Goal: Task Accomplishment & Management: Manage account settings

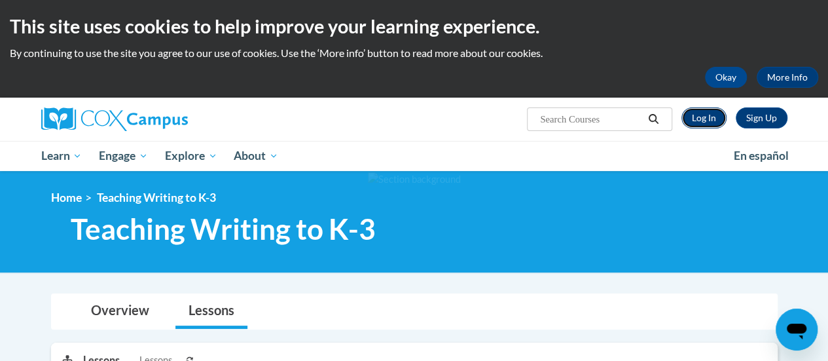
click at [706, 118] on link "Log In" at bounding box center [704, 117] width 45 height 21
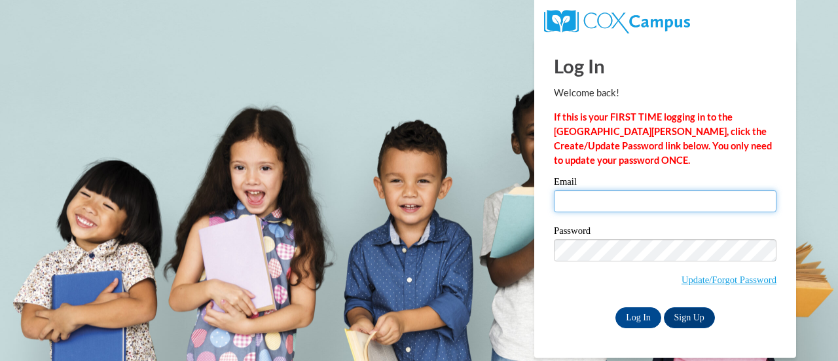
click at [572, 198] on input "Email" at bounding box center [665, 201] width 223 height 22
type input "braun@northwestlutheran.org"
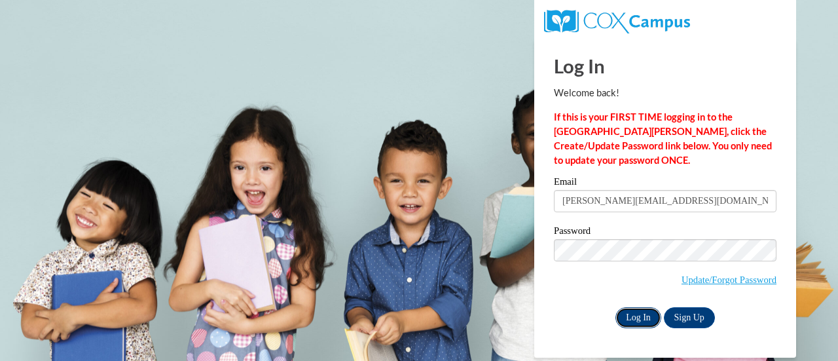
click at [638, 318] on input "Log In" at bounding box center [638, 317] width 46 height 21
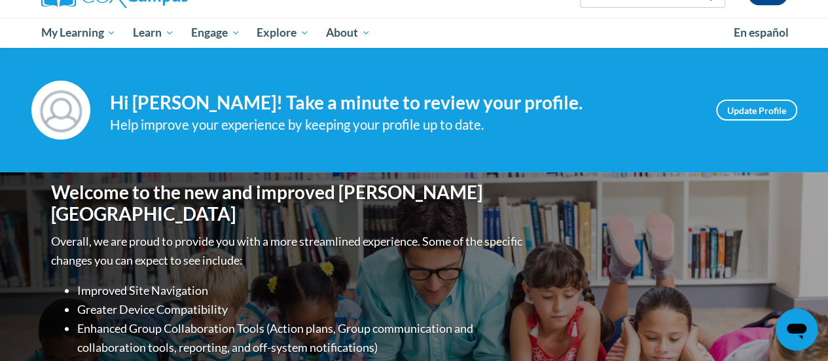
scroll to position [196, 0]
